Goal: Task Accomplishment & Management: Manage account settings

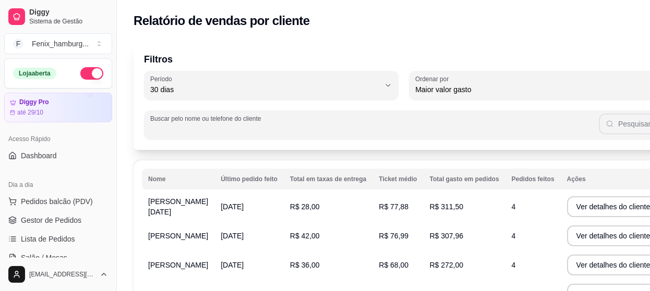
select select "30"
select select "HIGHEST_TOTAL_SPENT_WITH_ORDERS"
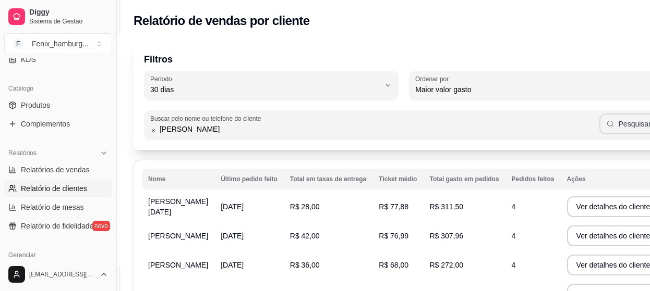
click at [599, 129] on button "Pesquisar" at bounding box center [628, 124] width 58 height 21
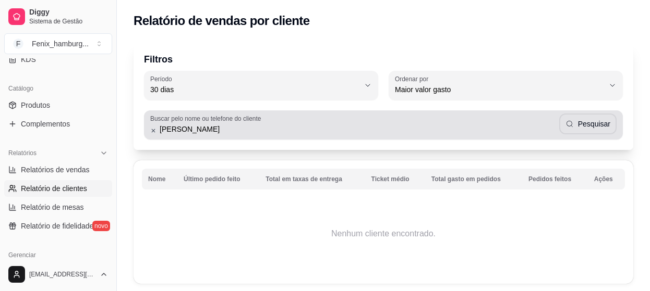
click at [164, 131] on input "[PERSON_NAME]" at bounding box center [357, 129] width 402 height 10
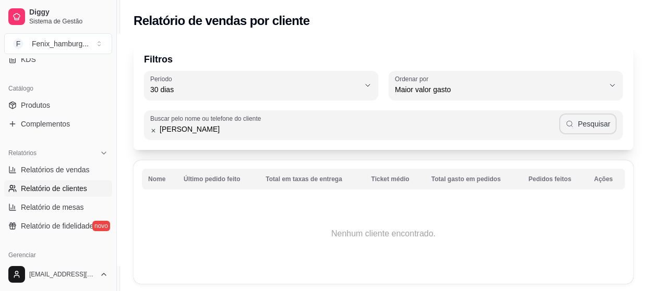
type input "[PERSON_NAME]"
click at [582, 128] on button "Pesquisar" at bounding box center [587, 124] width 57 height 21
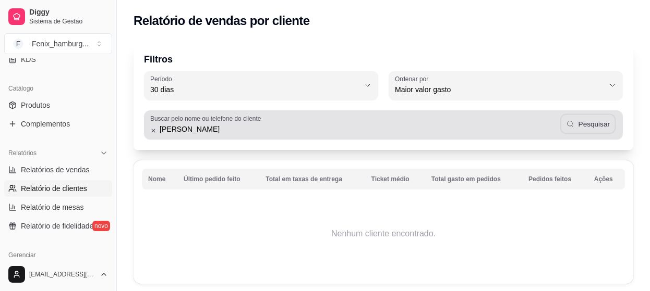
click at [582, 128] on button "Pesquisar" at bounding box center [587, 124] width 56 height 20
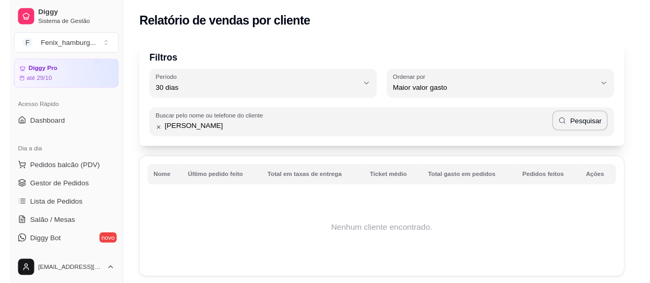
scroll to position [0, 0]
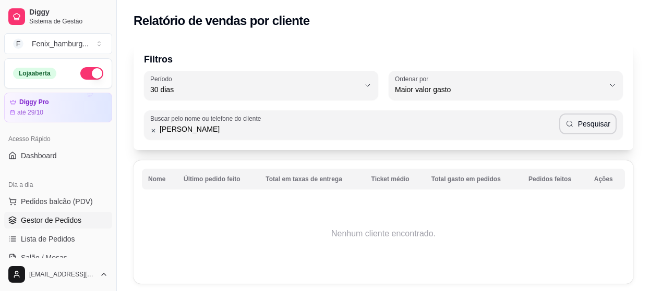
click at [74, 218] on span "Gestor de Pedidos" at bounding box center [51, 220] width 60 height 10
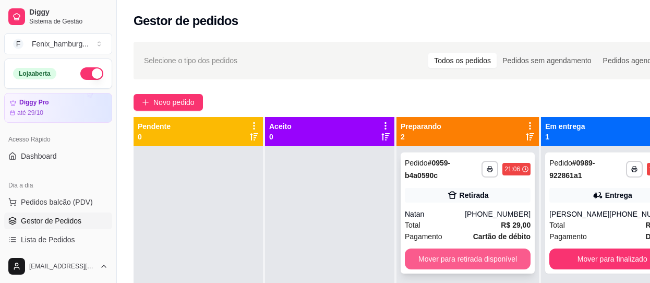
click at [447, 262] on button "Mover para retirada disponível" at bounding box center [468, 258] width 126 height 21
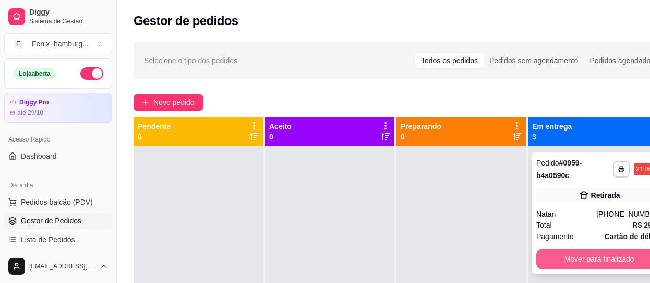
click at [560, 253] on button "Mover para finalizado" at bounding box center [599, 258] width 126 height 21
click at [558, 266] on button "Mover para finalizado" at bounding box center [599, 258] width 126 height 21
click at [555, 264] on button "Mover para finalizado" at bounding box center [599, 259] width 122 height 20
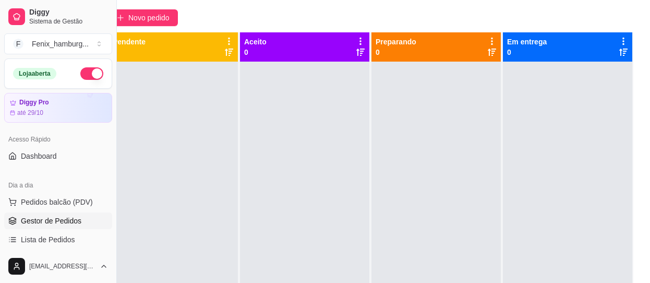
scroll to position [9, 34]
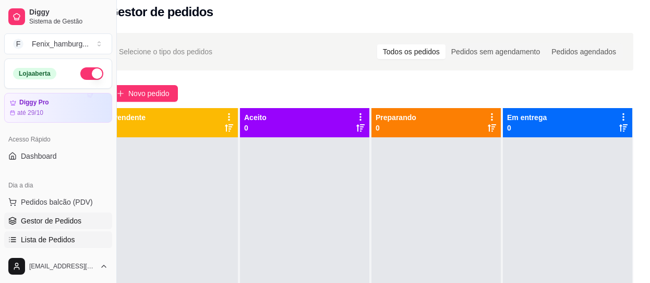
click at [70, 242] on span "Lista de Pedidos" at bounding box center [48, 239] width 54 height 10
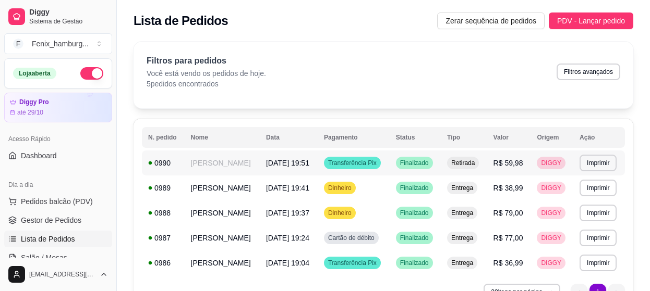
click at [418, 164] on span "Finalizado" at bounding box center [414, 163] width 33 height 8
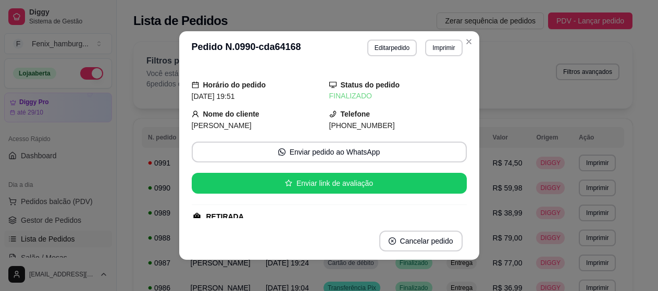
click at [298, 109] on div "Nome do cliente [PERSON_NAME]" at bounding box center [261, 119] width 138 height 23
click at [301, 112] on div "Nome do cliente [PERSON_NAME]" at bounding box center [261, 119] width 138 height 23
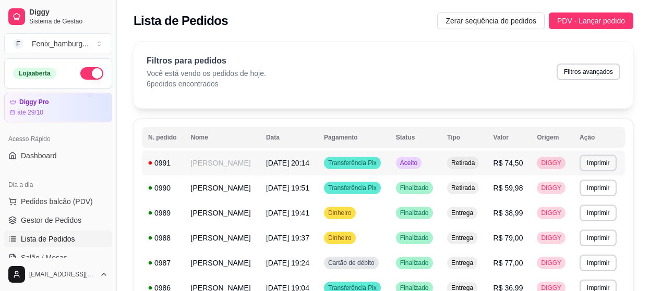
click at [412, 165] on span "Aceito" at bounding box center [408, 163] width 21 height 8
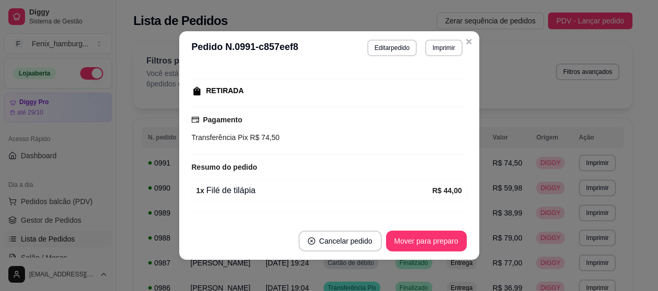
scroll to position [180, 0]
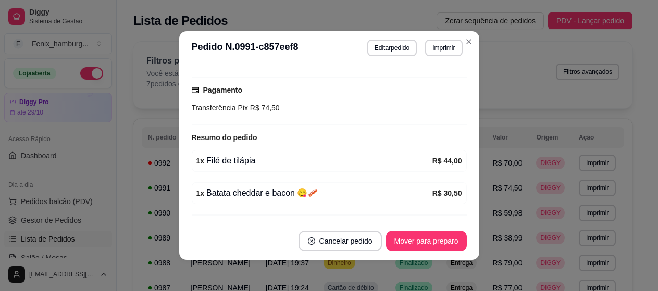
click at [298, 109] on div "Transferência Pix R$ 74,50" at bounding box center [329, 107] width 275 height 11
